Goal: Task Accomplishment & Management: Manage account settings

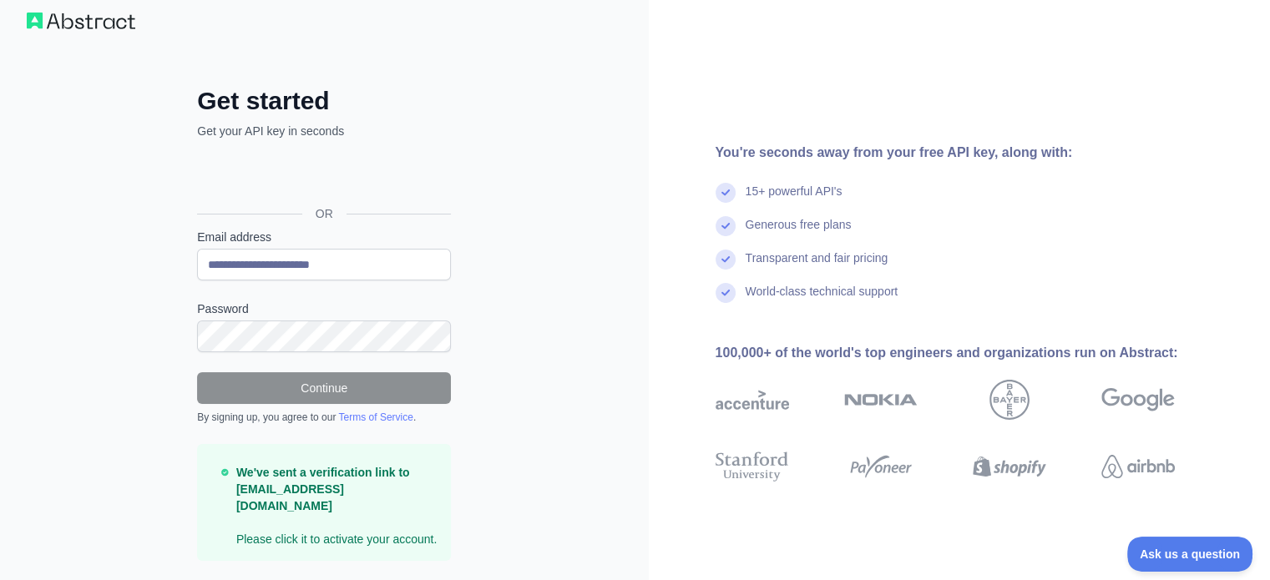
scroll to position [49, 0]
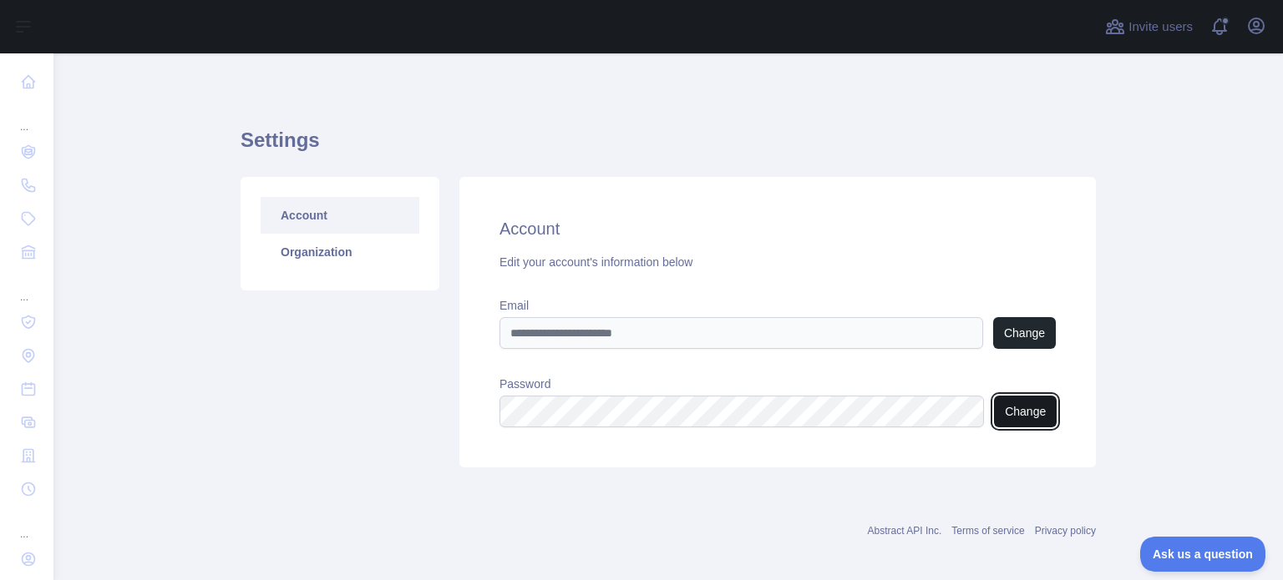
click at [1023, 403] on button "Change" at bounding box center [1025, 412] width 63 height 32
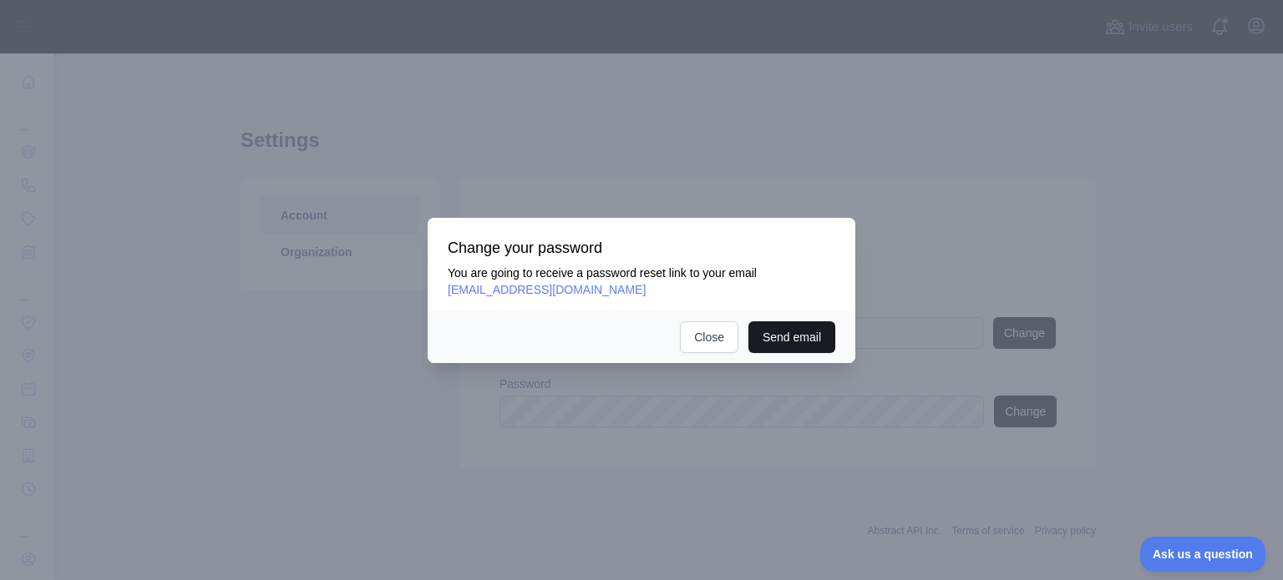
click at [800, 330] on button "Send email" at bounding box center [791, 338] width 87 height 32
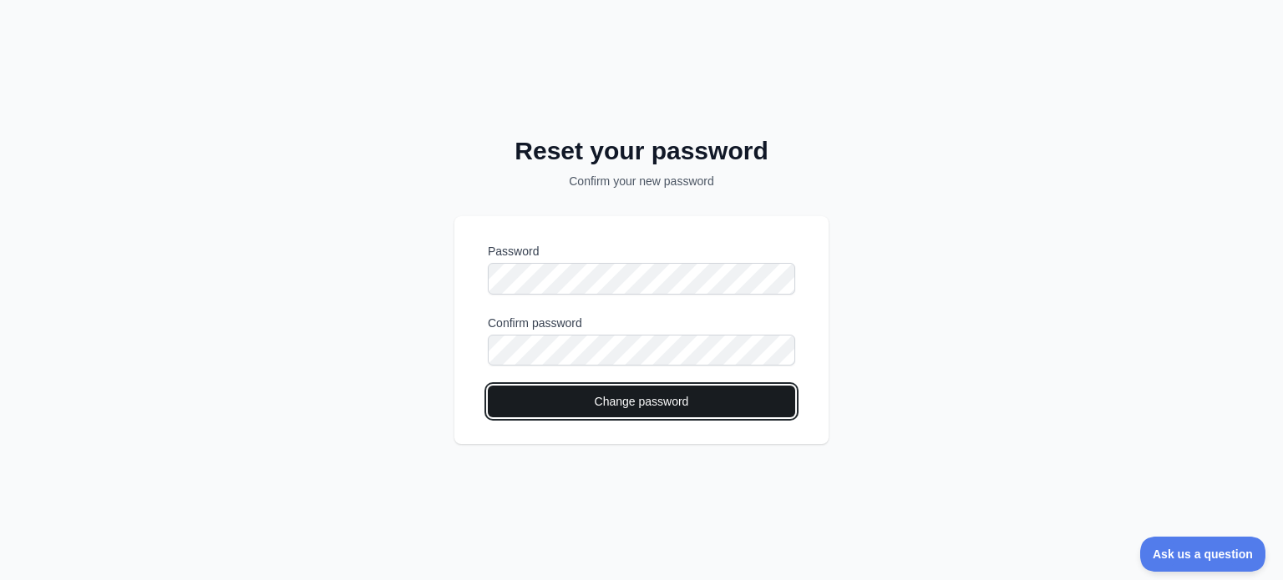
click at [606, 397] on button "Change password" at bounding box center [641, 402] width 307 height 32
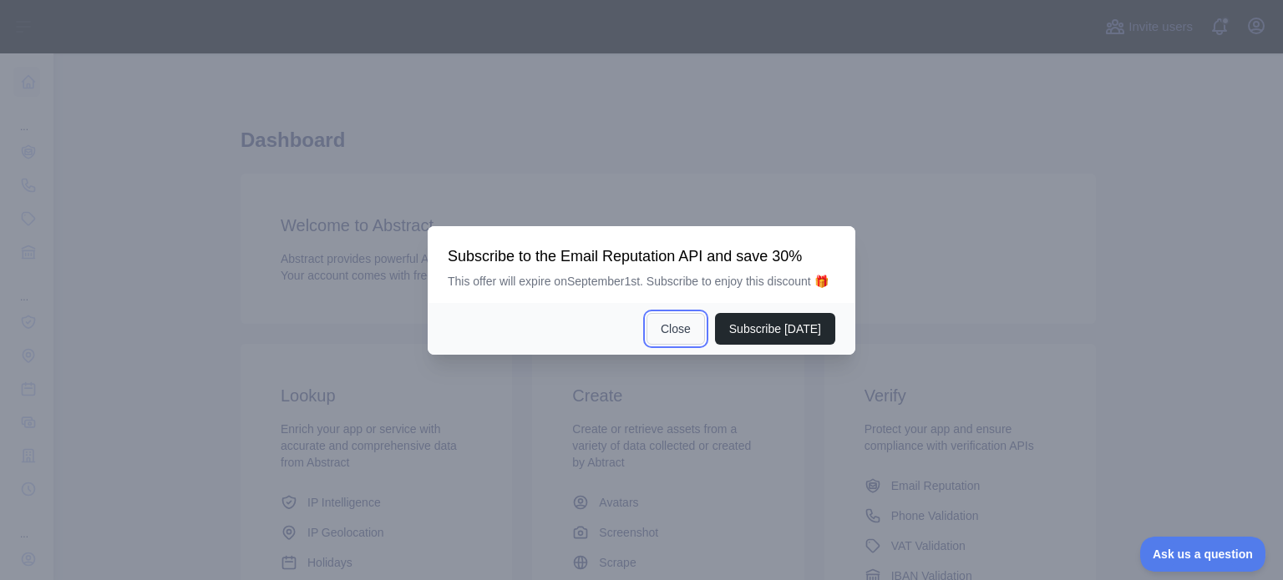
click at [699, 326] on button "Close" at bounding box center [675, 329] width 58 height 32
